Goal: Task Accomplishment & Management: Manage account settings

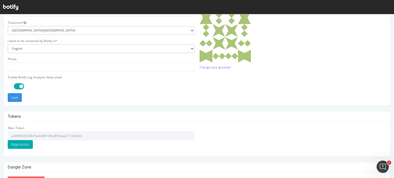
scroll to position [158, 0]
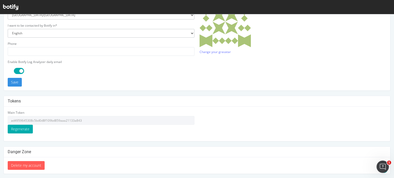
drag, startPoint x: 81, startPoint y: 120, endPoint x: 86, endPoint y: 121, distance: 4.9
click at [82, 120] on input "ad4959645308c5bd0d8f109bd859aaa21133a843" at bounding box center [101, 120] width 187 height 9
click at [82, 128] on div "Main Token ad4959645308c5bd0d8f109bd859aaa21133a843 Regenerate" at bounding box center [101, 122] width 187 height 23
drag, startPoint x: 84, startPoint y: 122, endPoint x: 12, endPoint y: 124, distance: 72.2
click at [12, 124] on input "ad4959645308c5bd0d8f109bd859aaa21133a843" at bounding box center [101, 120] width 187 height 9
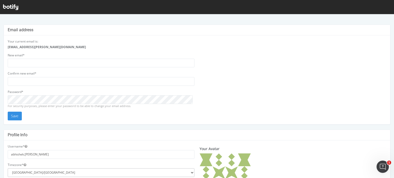
scroll to position [0, 0]
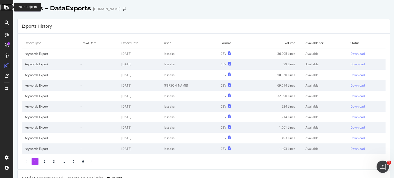
click at [5, 7] on icon at bounding box center [6, 7] width 5 height 6
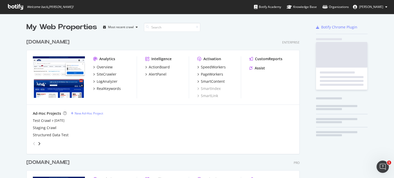
scroll to position [175, 386]
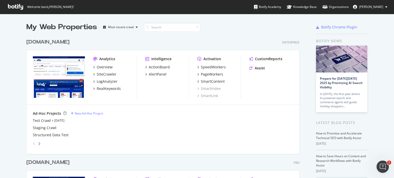
click at [38, 143] on icon "angle-right" at bounding box center [39, 144] width 3 height 4
click at [33, 144] on icon "angle-left" at bounding box center [34, 144] width 3 height 4
click at [38, 145] on icon "angle-right" at bounding box center [39, 144] width 3 height 4
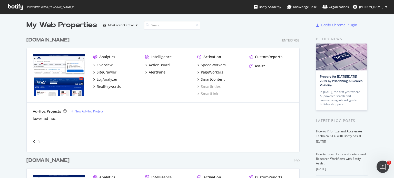
scroll to position [0, 0]
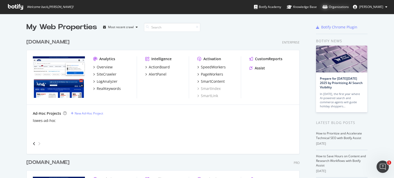
click at [342, 6] on div "Organizations" at bounding box center [336, 6] width 26 height 5
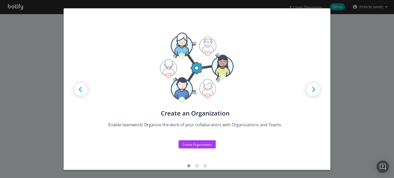
click at [307, 91] on img "modal" at bounding box center [313, 90] width 23 height 23
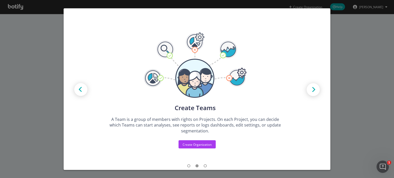
click at [307, 91] on img "modal" at bounding box center [313, 90] width 23 height 23
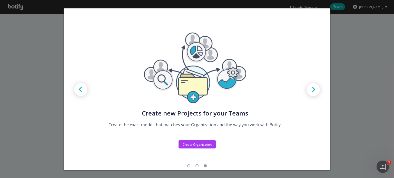
click at [307, 91] on img "modal" at bounding box center [313, 90] width 23 height 23
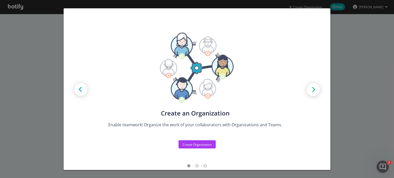
click at [42, 84] on div "Create new Projects for your Teams Create the exact model that matches your Org…" at bounding box center [197, 89] width 394 height 178
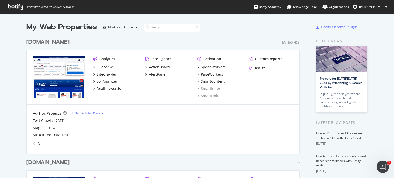
click at [375, 5] on span "Abhishek Lohani" at bounding box center [371, 7] width 24 height 4
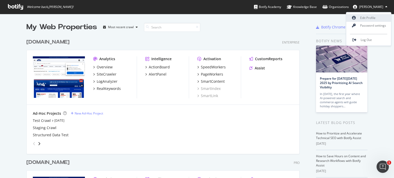
click at [368, 19] on link "Edit Profile" at bounding box center [368, 18] width 45 height 8
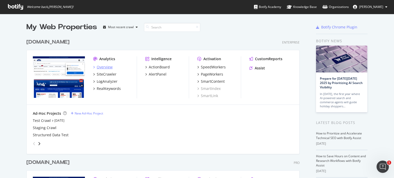
click at [100, 66] on div "Overview" at bounding box center [105, 67] width 16 height 5
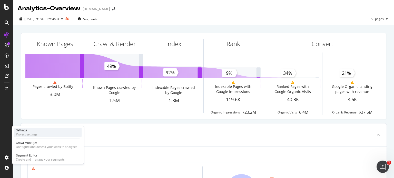
click at [31, 135] on div "Project settings" at bounding box center [27, 135] width 22 height 4
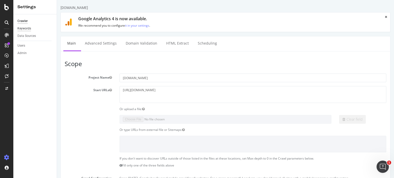
click at [25, 30] on div "Keywords" at bounding box center [24, 28] width 14 height 5
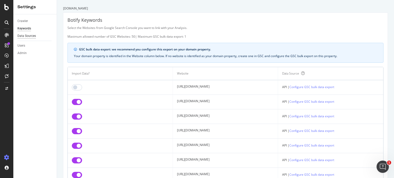
click at [29, 36] on div "Data Sources" at bounding box center [26, 35] width 18 height 5
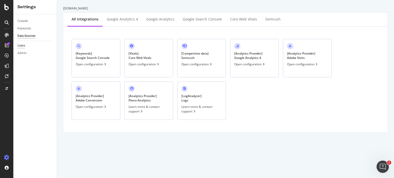
click at [23, 46] on div "Users" at bounding box center [21, 45] width 8 height 5
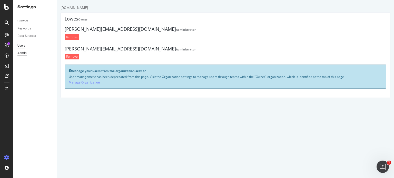
click at [23, 53] on div "Admin" at bounding box center [21, 53] width 9 height 5
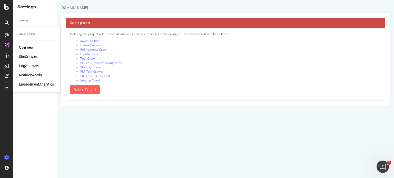
click at [29, 47] on div "Overview" at bounding box center [26, 47] width 15 height 5
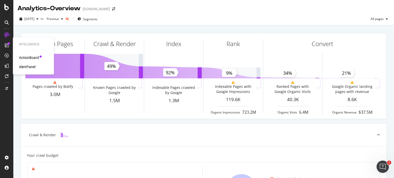
click at [32, 57] on div "ActionBoard" at bounding box center [29, 57] width 20 height 5
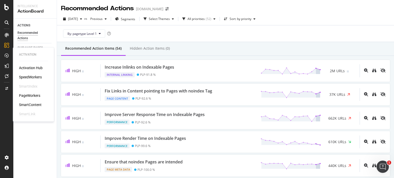
click at [28, 114] on div "SmartLink" at bounding box center [27, 114] width 16 height 5
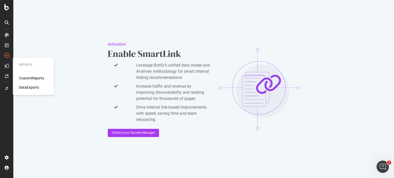
click at [31, 88] on div "DataExports" at bounding box center [29, 87] width 20 height 5
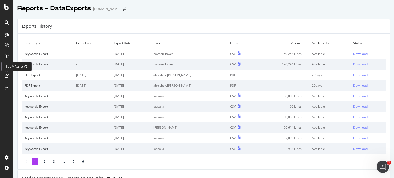
click at [5, 76] on icon at bounding box center [7, 76] width 4 height 4
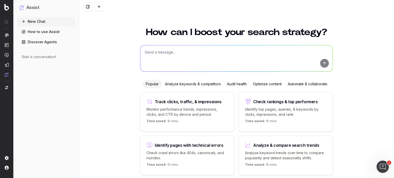
click at [6, 86] on img "button" at bounding box center [6, 88] width 3 height 4
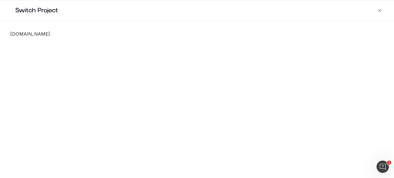
click at [380, 11] on icon "button" at bounding box center [380, 10] width 4 height 4
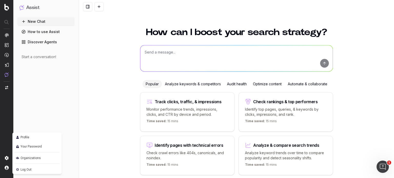
click at [31, 158] on span "Organizations" at bounding box center [31, 158] width 20 height 6
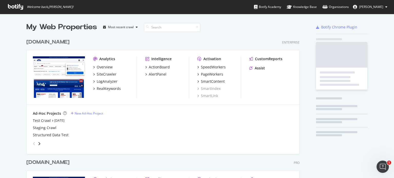
scroll to position [175, 386]
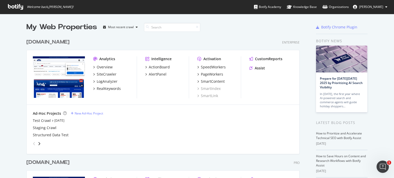
click at [377, 7] on span "[PERSON_NAME]" at bounding box center [371, 7] width 24 height 4
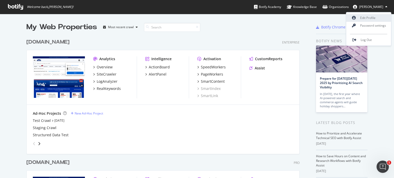
click at [368, 17] on link "Edit Profile" at bounding box center [368, 18] width 45 height 8
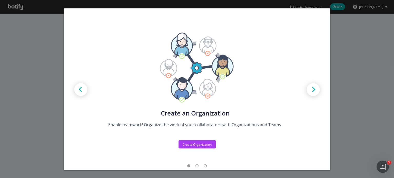
click at [34, 64] on div "Create new Projects for your Teams Create the exact model that matches your Org…" at bounding box center [197, 89] width 394 height 178
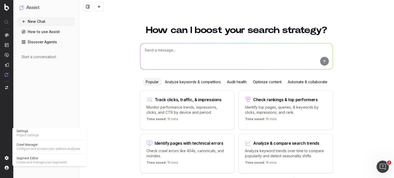
click at [27, 132] on span "Settings" at bounding box center [49, 131] width 66 height 4
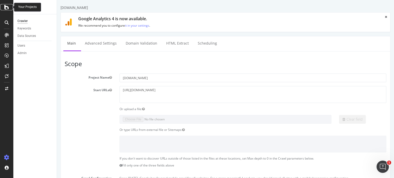
click at [8, 8] on icon at bounding box center [6, 7] width 5 height 6
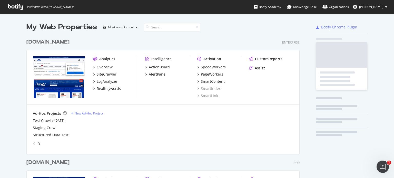
scroll to position [175, 386]
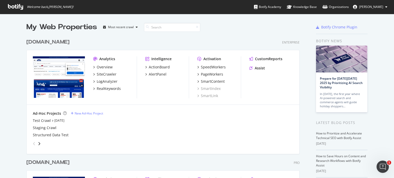
click at [380, 3] on ul "Botify Academy Knowledge Base Organizations Abhishek Lohani" at bounding box center [324, 7] width 140 height 14
click at [380, 7] on span "Abhishek Lohani" at bounding box center [371, 7] width 24 height 4
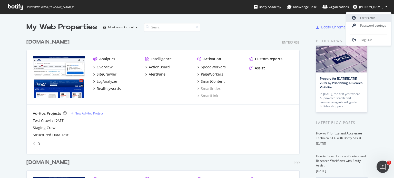
click at [365, 18] on link "Edit Profile" at bounding box center [368, 18] width 45 height 8
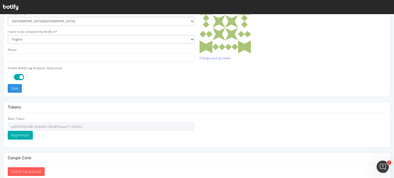
scroll to position [158, 0]
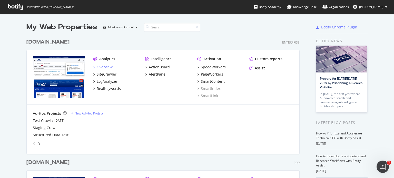
click at [103, 67] on div "Overview" at bounding box center [105, 67] width 16 height 5
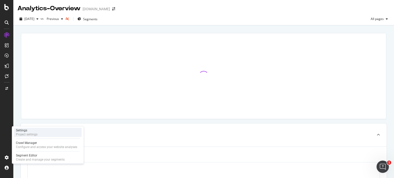
click at [22, 132] on div "Settings" at bounding box center [27, 131] width 22 height 4
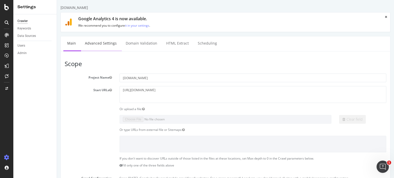
click at [93, 42] on link "Advanced Settings" at bounding box center [101, 43] width 40 height 14
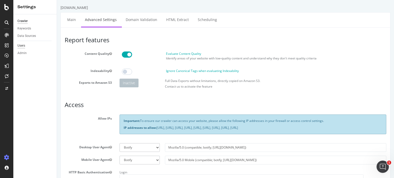
click at [23, 46] on div "Users" at bounding box center [21, 45] width 8 height 5
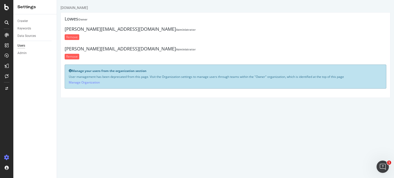
drag, startPoint x: 88, startPoint y: 7, endPoint x: 60, endPoint y: 7, distance: 28.2
click at [60, 7] on div "[DOMAIN_NAME] [PERSON_NAME] Owner [PERSON_NAME][EMAIL_ADDRESS][DOMAIN_NAME] Adm…" at bounding box center [225, 51] width 337 height 93
copy div "[DOMAIN_NAME]"
drag, startPoint x: 78, startPoint y: 19, endPoint x: 65, endPoint y: 18, distance: 13.4
click at [65, 18] on h4 "Lowes Owner" at bounding box center [226, 18] width 322 height 5
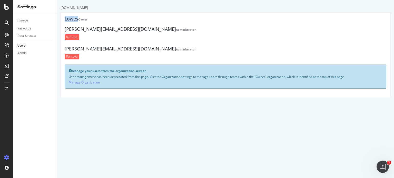
copy h4 "Lowes"
